Goal: Task Accomplishment & Management: Use online tool/utility

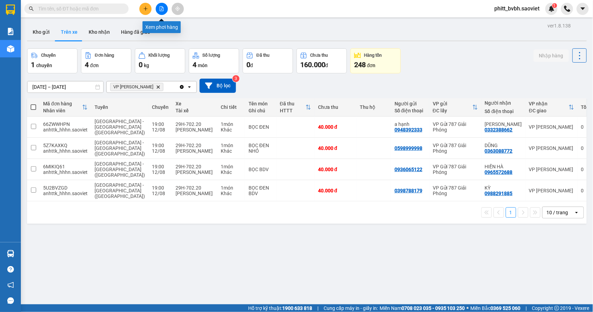
click at [166, 7] on button at bounding box center [162, 9] width 12 height 12
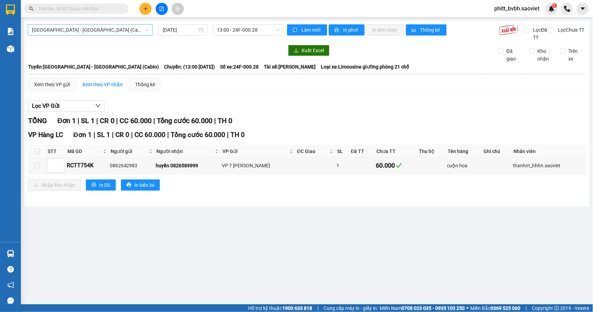
click at [86, 30] on span "[GEOGRAPHIC_DATA] - [GEOGRAPHIC_DATA] (Cabin)" at bounding box center [90, 30] width 117 height 10
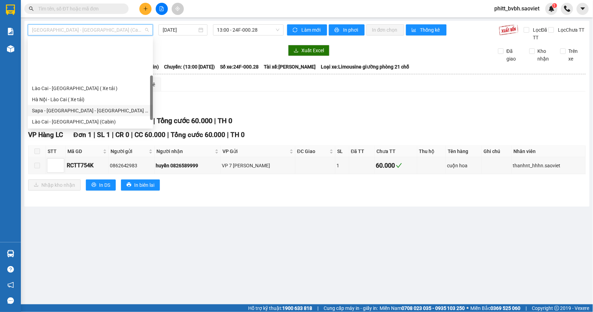
scroll to position [56, 0]
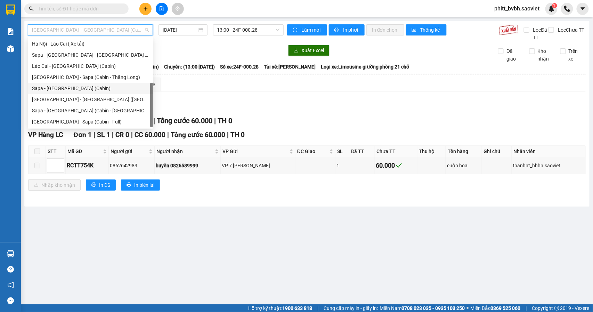
click at [61, 87] on div "Sapa - [GEOGRAPHIC_DATA] (Cabin)" at bounding box center [90, 88] width 117 height 8
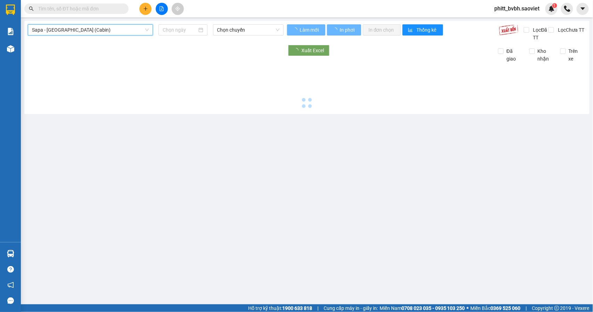
type input "[DATE]"
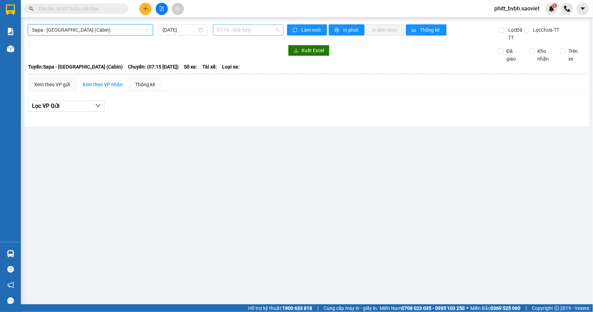
click at [238, 30] on span "07:15 - (Đã hủy)" at bounding box center [248, 30] width 62 height 10
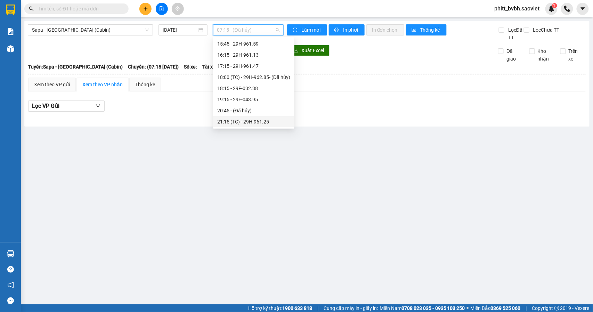
scroll to position [185, 0]
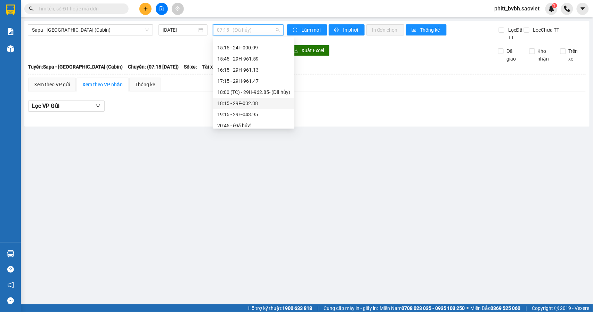
click at [259, 102] on div "18:15 - 29F-032.38" at bounding box center [253, 103] width 73 height 8
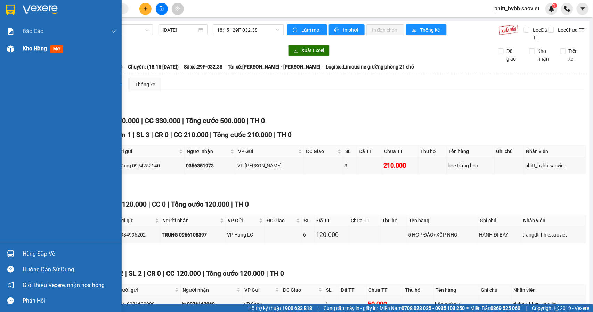
click at [36, 47] on span "Kho hàng" at bounding box center [35, 48] width 24 height 7
